Goal: Information Seeking & Learning: Learn about a topic

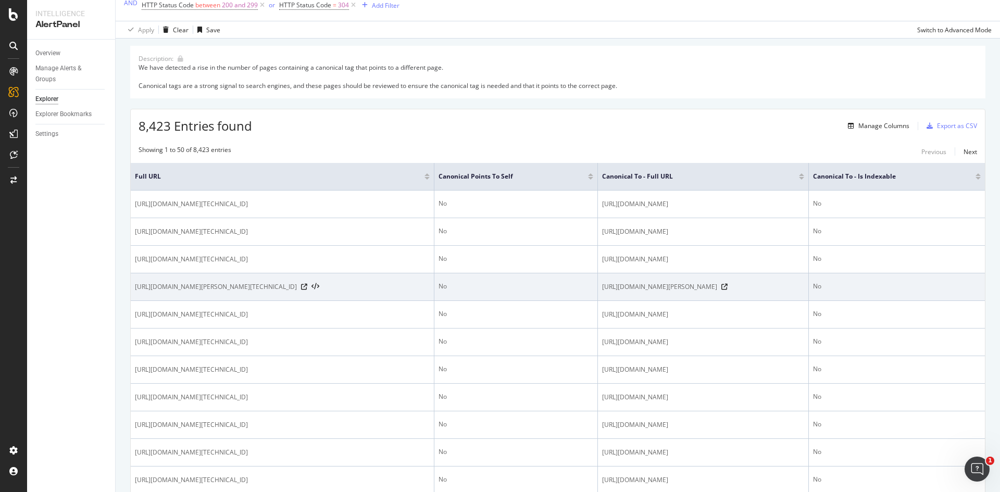
scroll to position [80, 0]
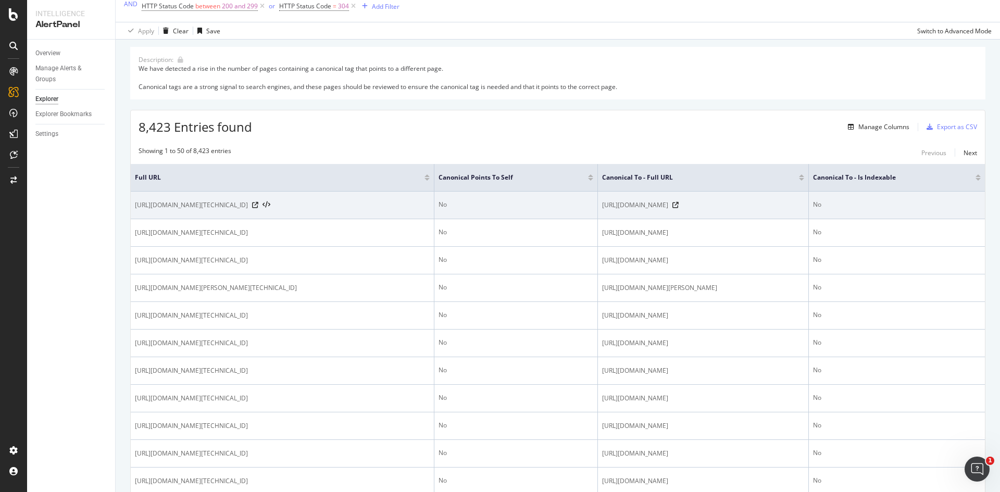
drag, startPoint x: 133, startPoint y: 203, endPoint x: 193, endPoint y: 226, distance: 64.3
click at [193, 219] on td "[URL][DOMAIN_NAME][TECHNICAL_ID]" at bounding box center [283, 206] width 304 height 28
copy span "[URL][DOMAIN_NAME][TECHNICAL_ID]"
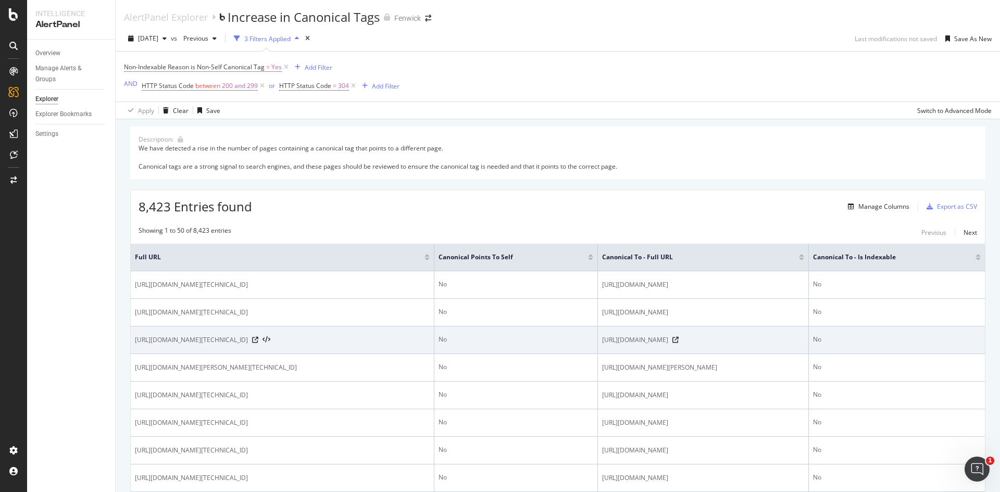
scroll to position [201, 0]
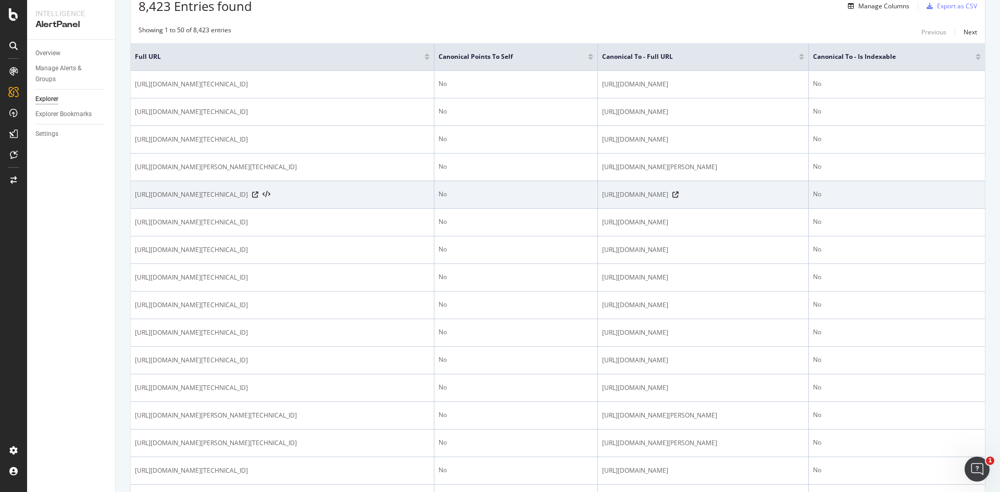
drag, startPoint x: 552, startPoint y: 278, endPoint x: 708, endPoint y: 286, distance: 156.5
click at [708, 209] on td "[URL][DOMAIN_NAME]" at bounding box center [703, 195] width 211 height 28
copy span "[URL][DOMAIN_NAME]"
drag, startPoint x: 200, startPoint y: 301, endPoint x: 132, endPoint y: 279, distance: 71.3
click at [132, 209] on td "[URL][DOMAIN_NAME][TECHNICAL_ID]" at bounding box center [283, 195] width 304 height 28
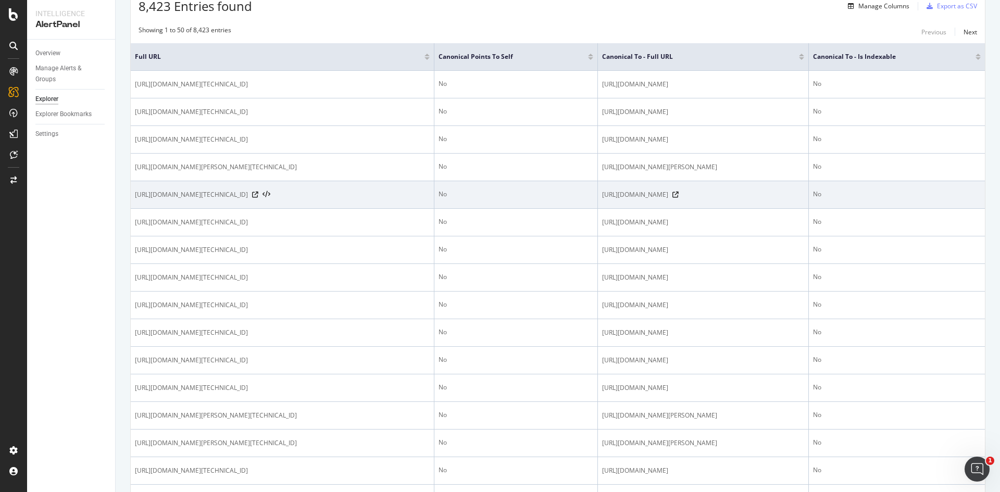
copy span "[URL][DOMAIN_NAME][TECHNICAL_ID]"
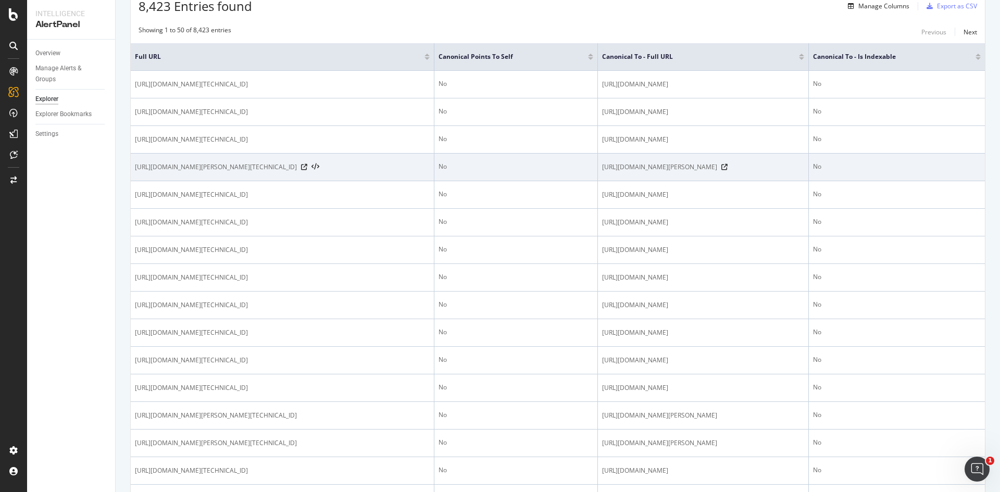
scroll to position [0, 0]
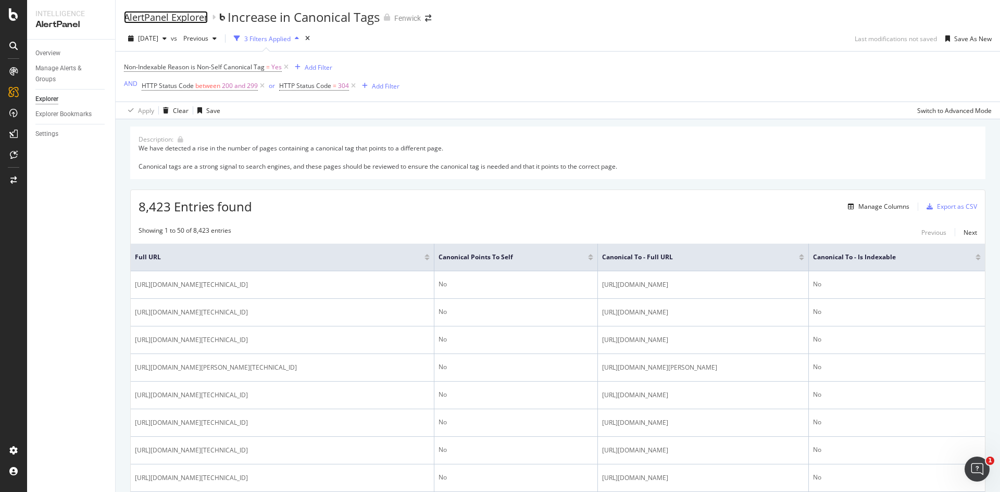
click at [146, 18] on div "AlertPanel Explorer" at bounding box center [166, 16] width 84 height 11
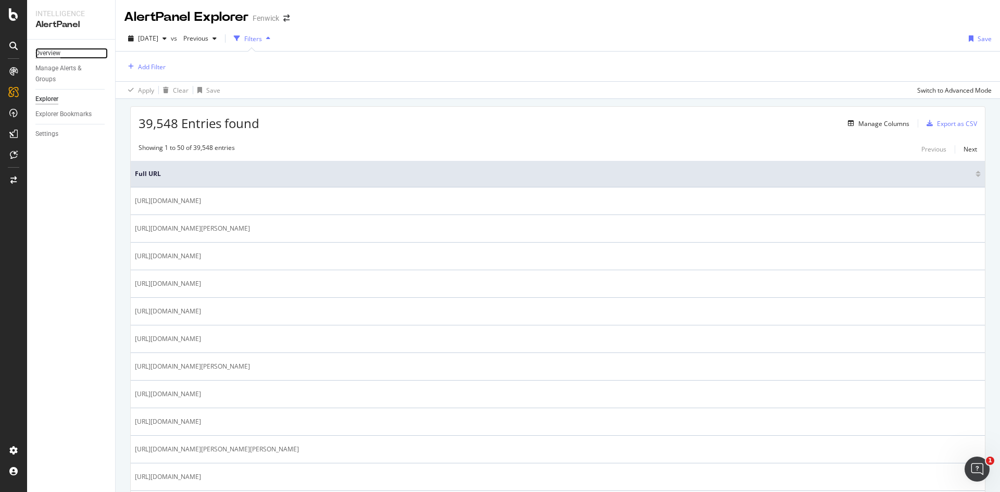
click at [46, 52] on div "Overview" at bounding box center [47, 53] width 25 height 11
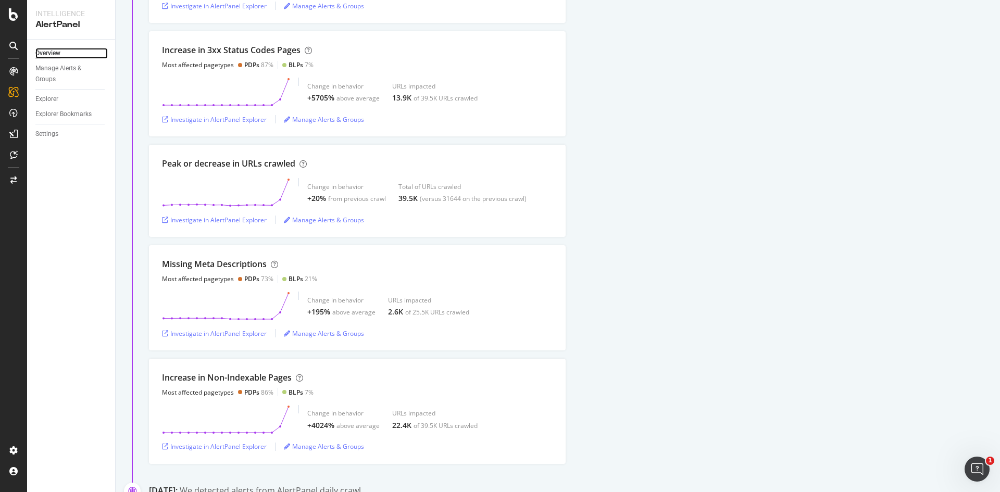
scroll to position [287, 0]
click at [239, 328] on div "Investigate in AlertPanel Explorer" at bounding box center [214, 333] width 105 height 16
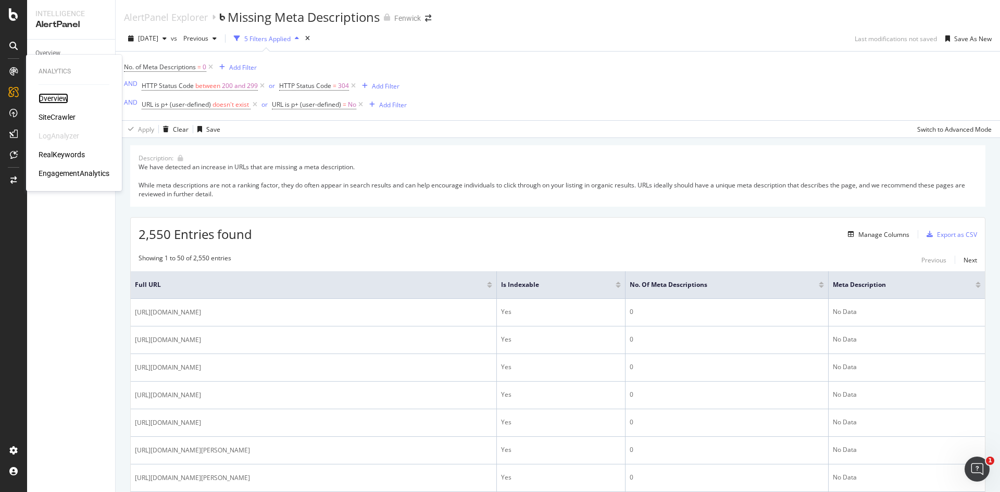
click at [43, 95] on div "Overview" at bounding box center [54, 98] width 30 height 10
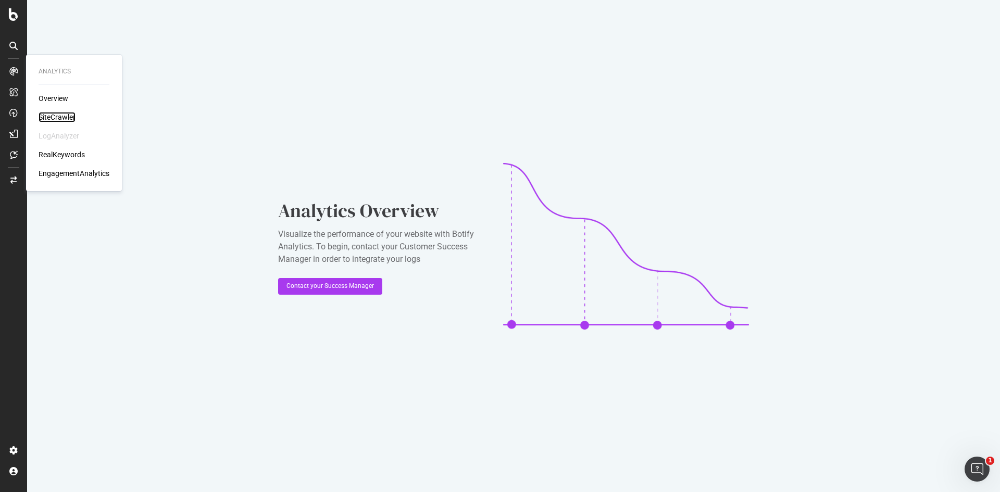
click at [50, 121] on div "SiteCrawler" at bounding box center [57, 117] width 37 height 10
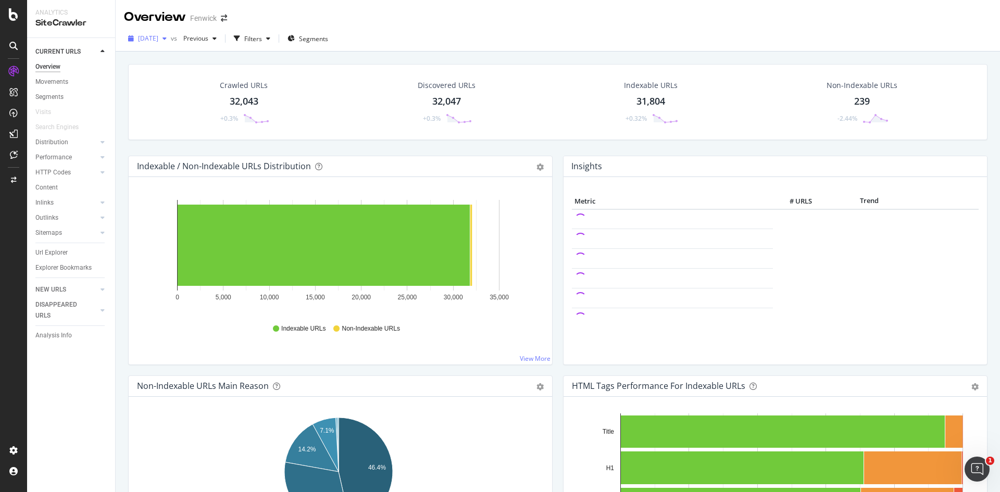
click at [171, 41] on div "button" at bounding box center [164, 38] width 13 height 6
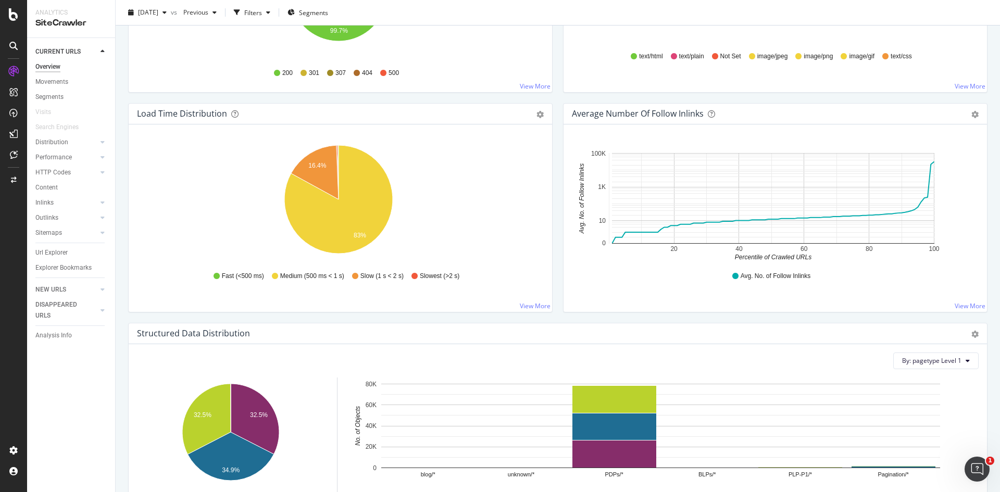
scroll to position [713, 0]
